Goal: Information Seeking & Learning: Find specific fact

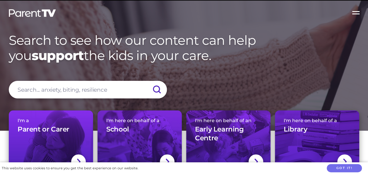
click at [25, 90] on input "search" at bounding box center [88, 90] width 158 height 18
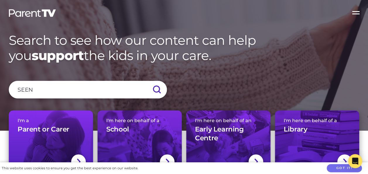
type input "SEEN"
click at [146, 81] on input "submit" at bounding box center [156, 90] width 20 height 18
